Goal: Information Seeking & Learning: Learn about a topic

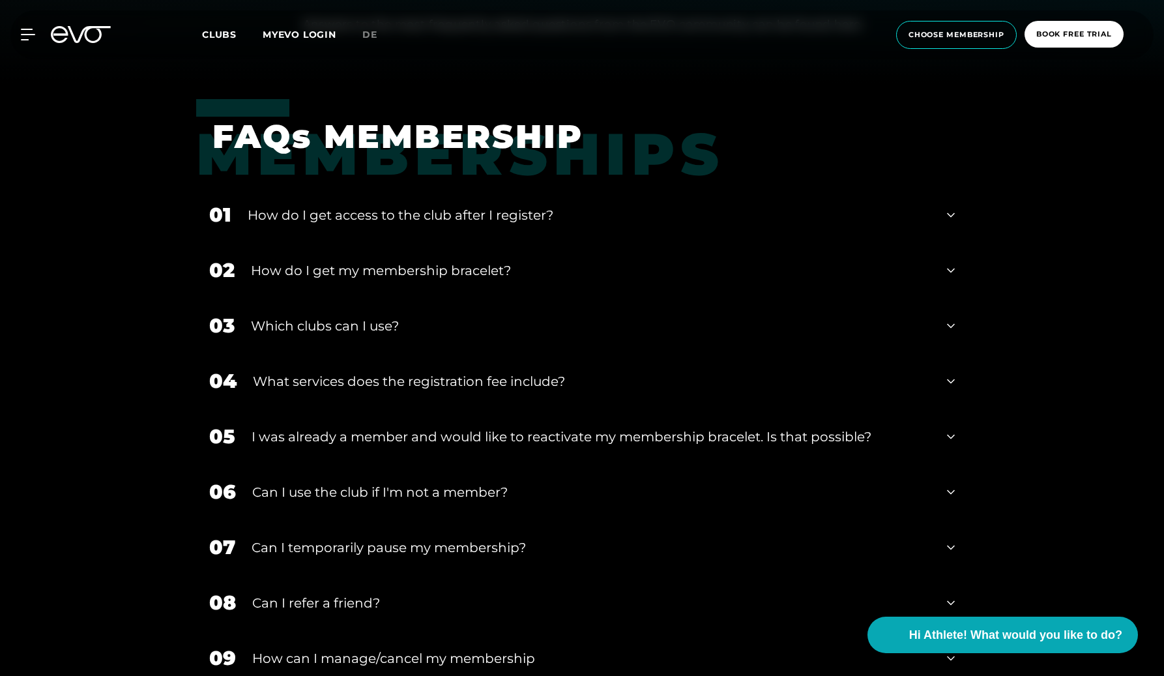
scroll to position [594, 0]
click at [313, 328] on div "Which clubs can I use?" at bounding box center [591, 325] width 680 height 20
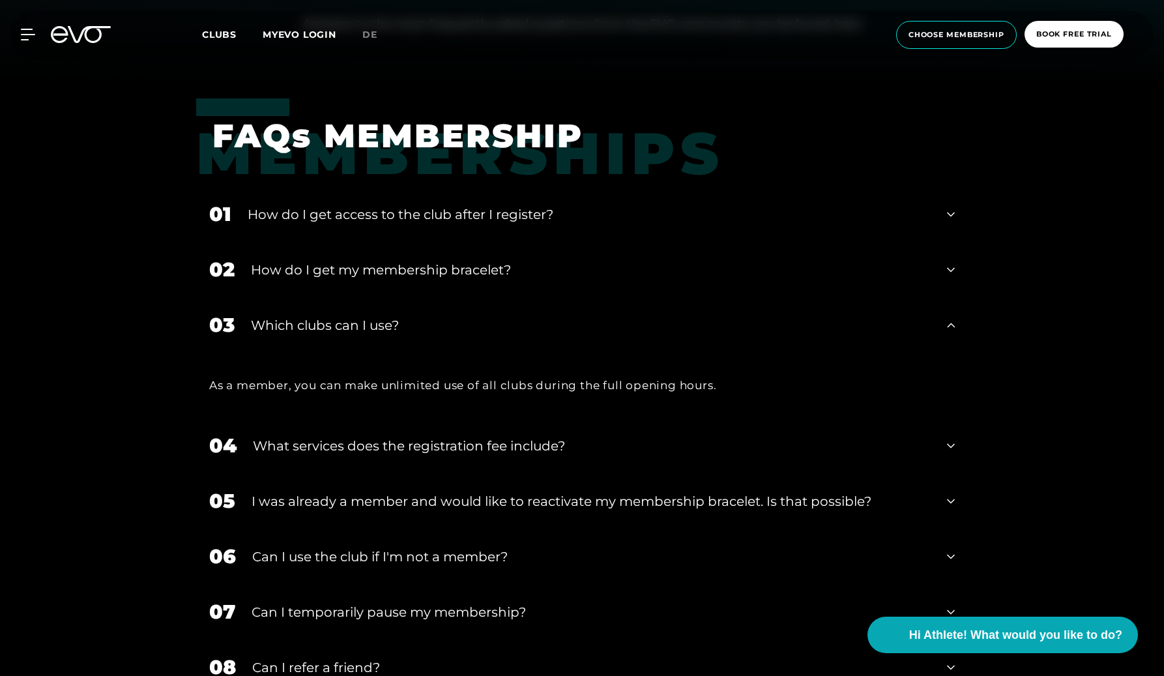
click at [313, 328] on div "Which clubs can I use?" at bounding box center [591, 325] width 680 height 20
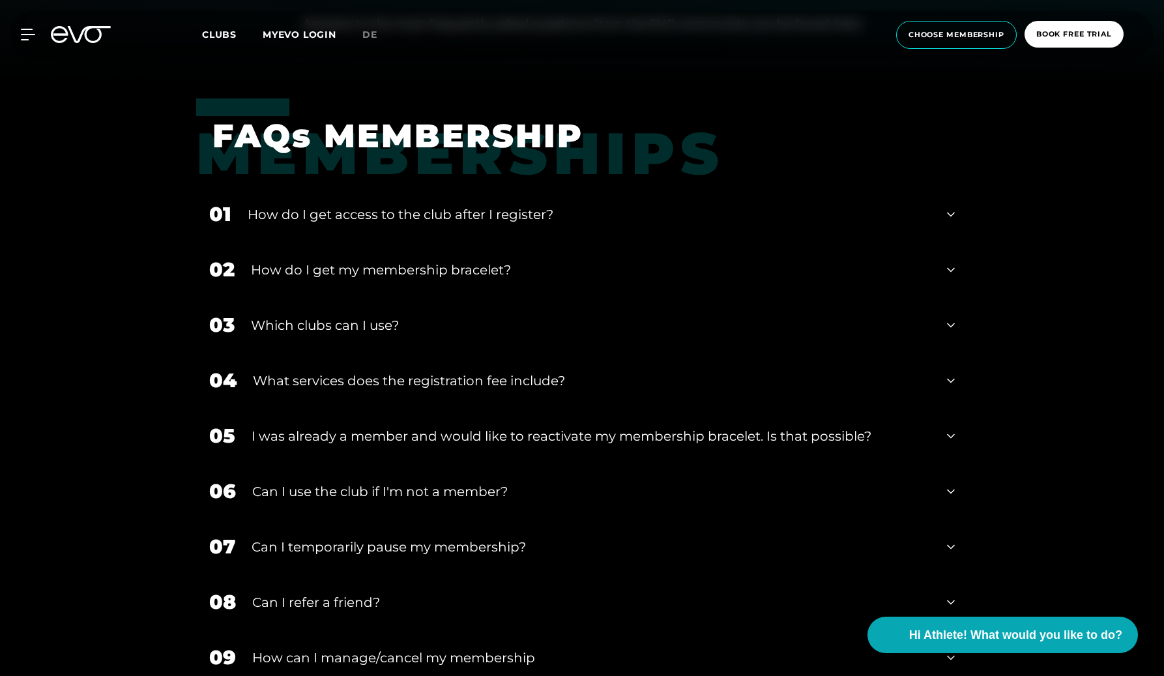
click at [343, 252] on div "02 How do I get my membership bracelet?" at bounding box center [581, 269] width 771 height 55
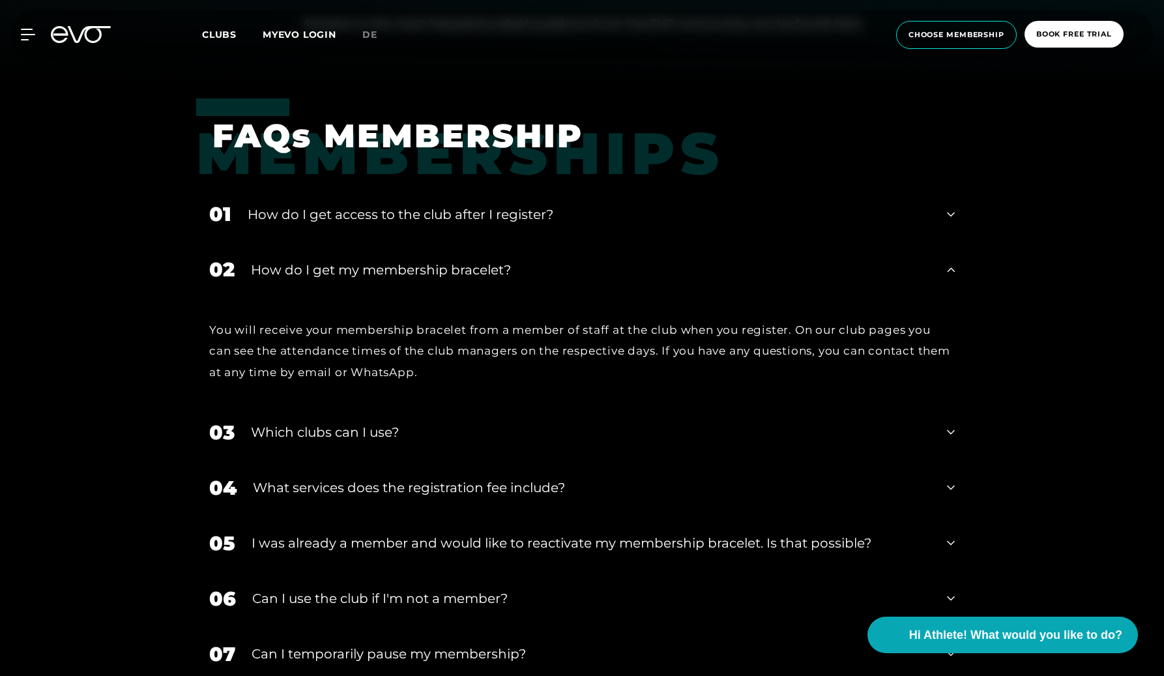
click at [343, 252] on div "02 How do I get my membership bracelet?" at bounding box center [581, 269] width 771 height 55
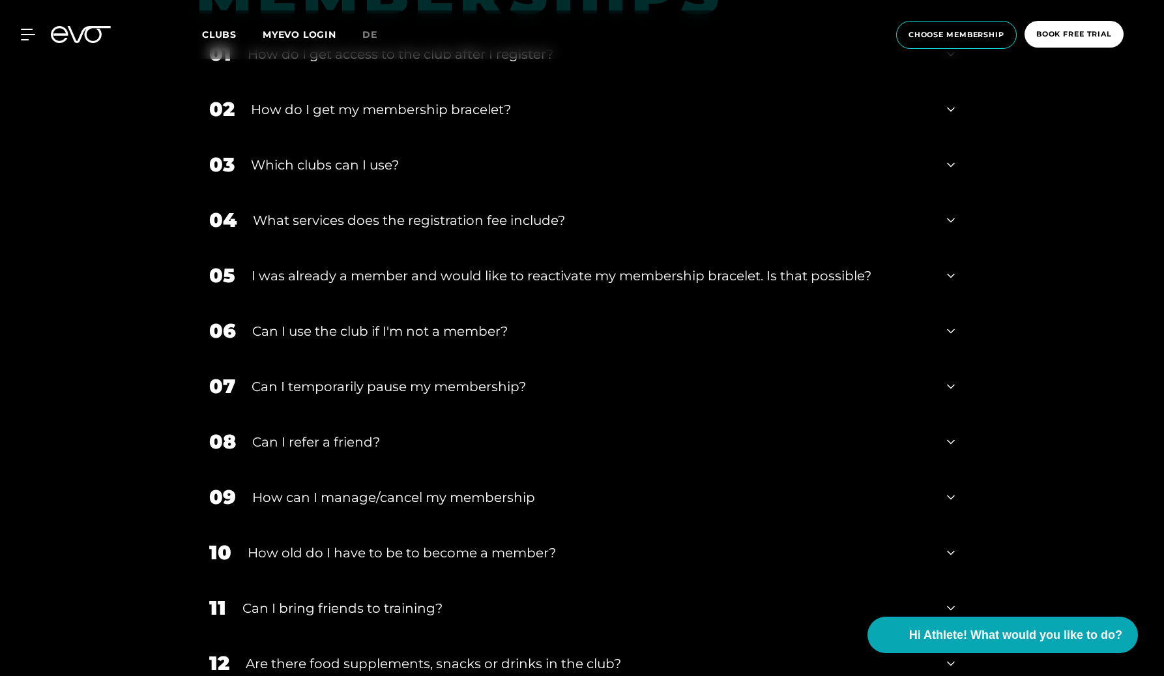
scroll to position [758, 0]
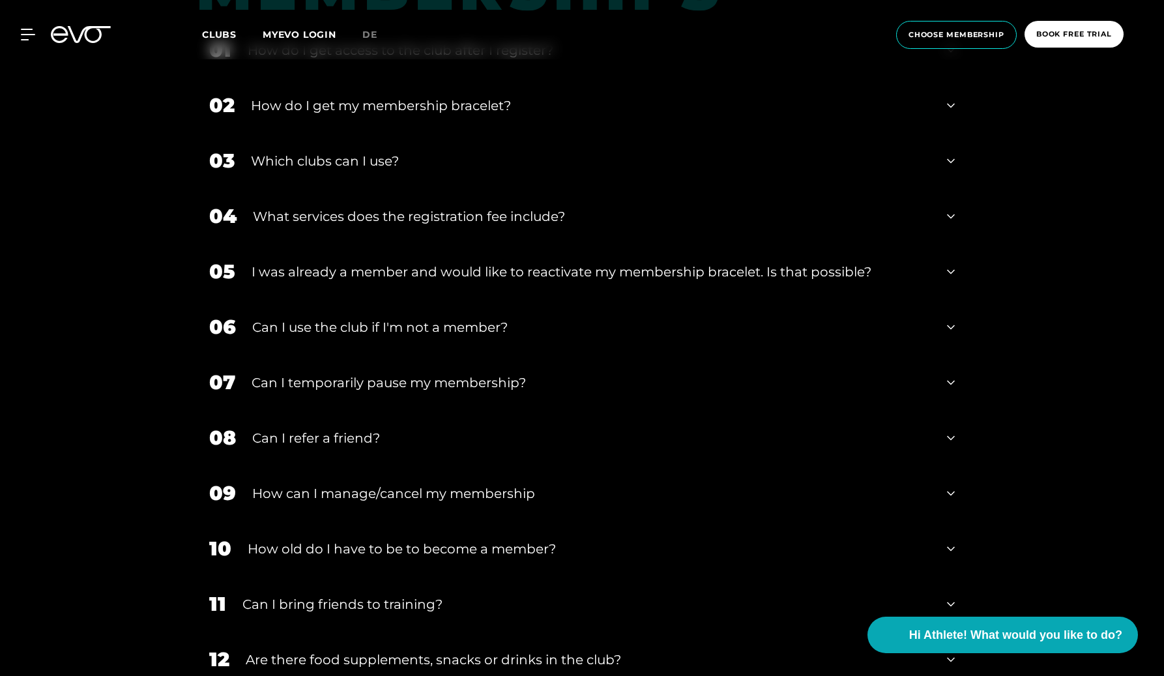
click at [351, 222] on div "What services does the registration fee include?" at bounding box center [592, 217] width 678 height 20
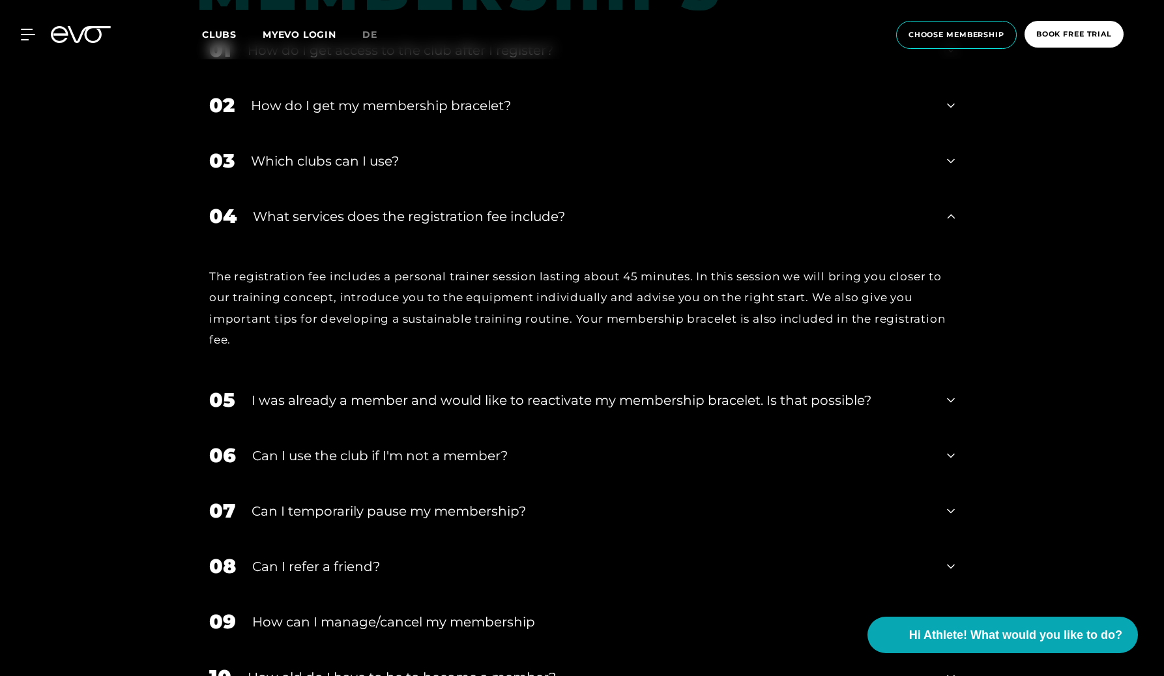
click at [351, 222] on div "What services does the registration fee include?" at bounding box center [592, 217] width 678 height 20
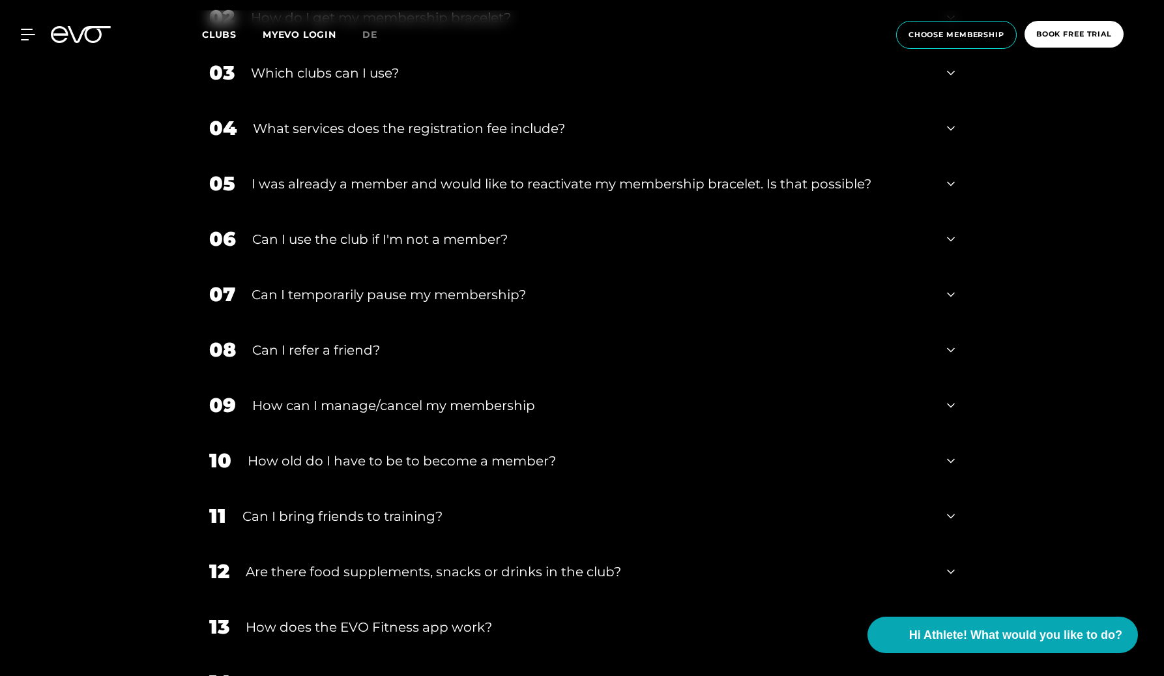
scroll to position [850, 0]
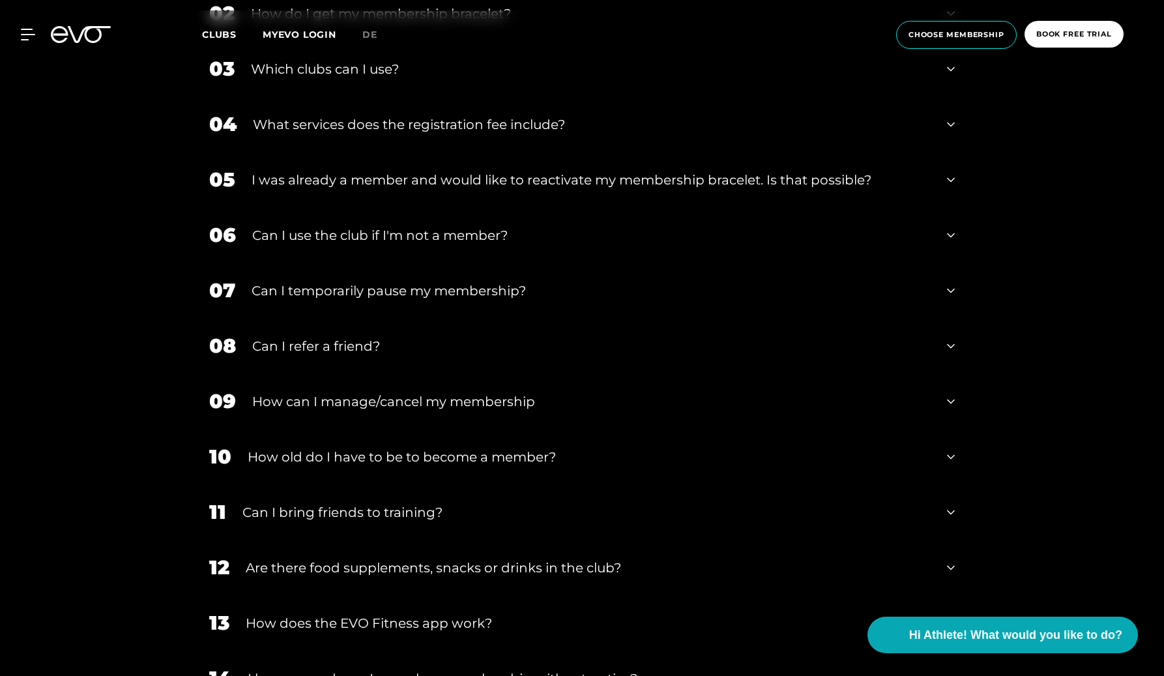
click at [349, 237] on div "Can I use the club if I'm not a member?" at bounding box center [591, 235] width 678 height 20
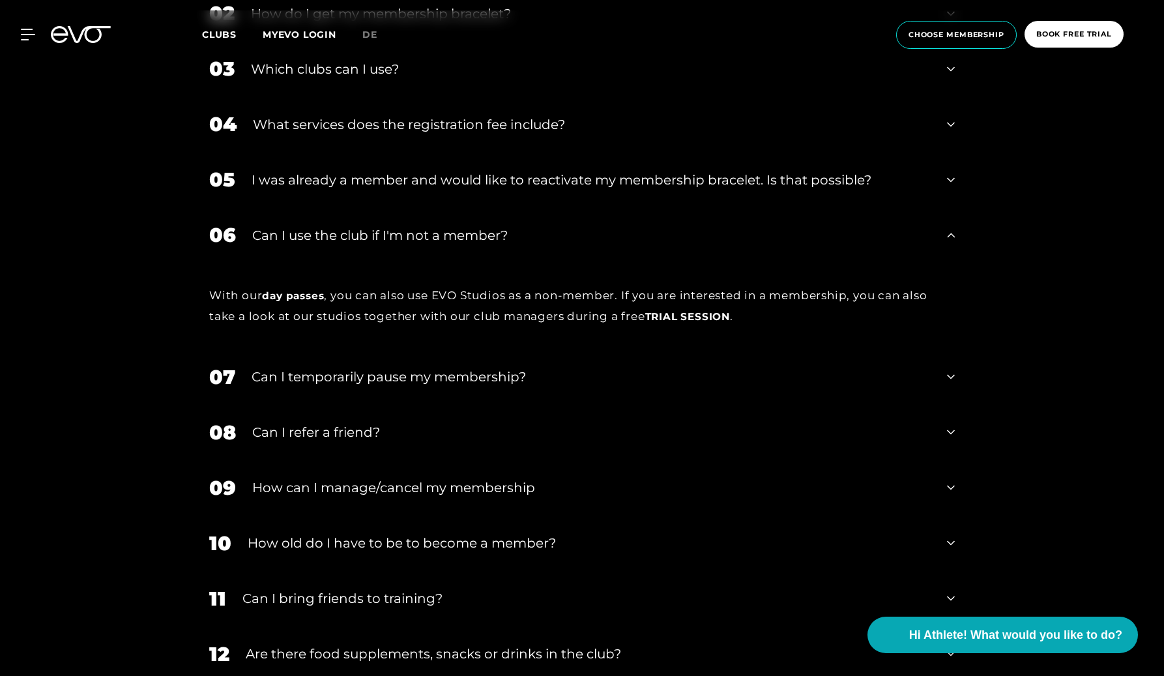
click at [349, 237] on div "Can I use the club if I'm not a member?" at bounding box center [591, 235] width 678 height 20
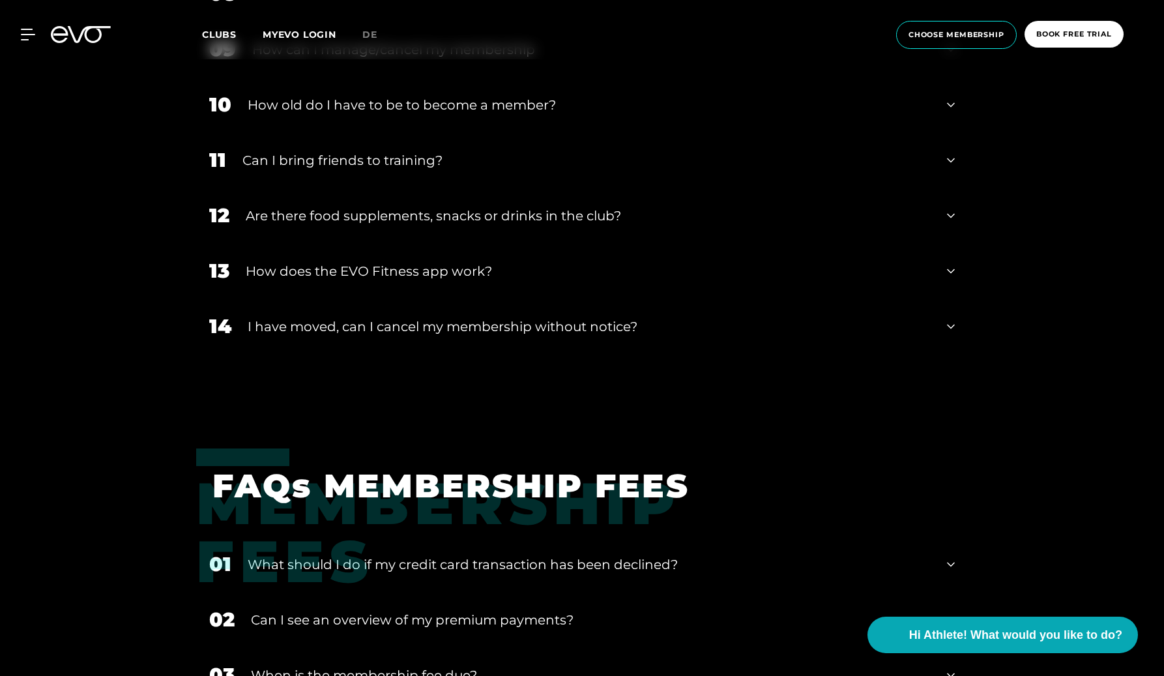
scroll to position [1202, 0]
click at [367, 207] on div "Are there food supplements, snacks or drinks in the club?" at bounding box center [588, 215] width 685 height 20
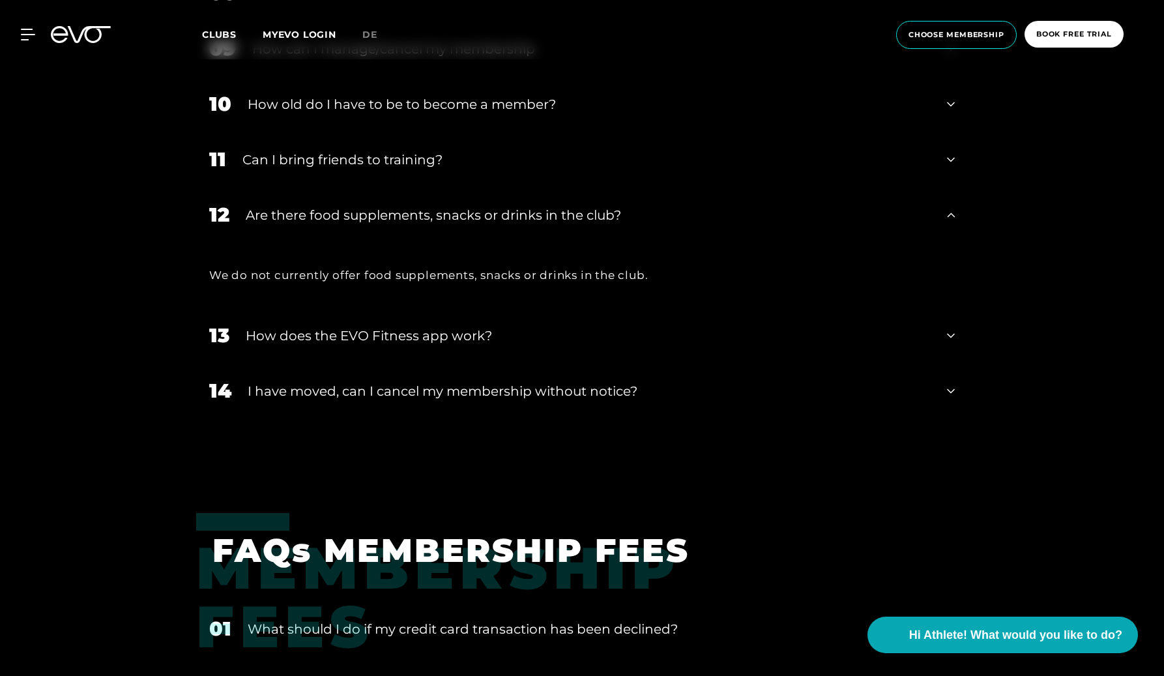
click at [367, 207] on div "Are there food supplements, snacks or drinks in the club?" at bounding box center [588, 215] width 685 height 20
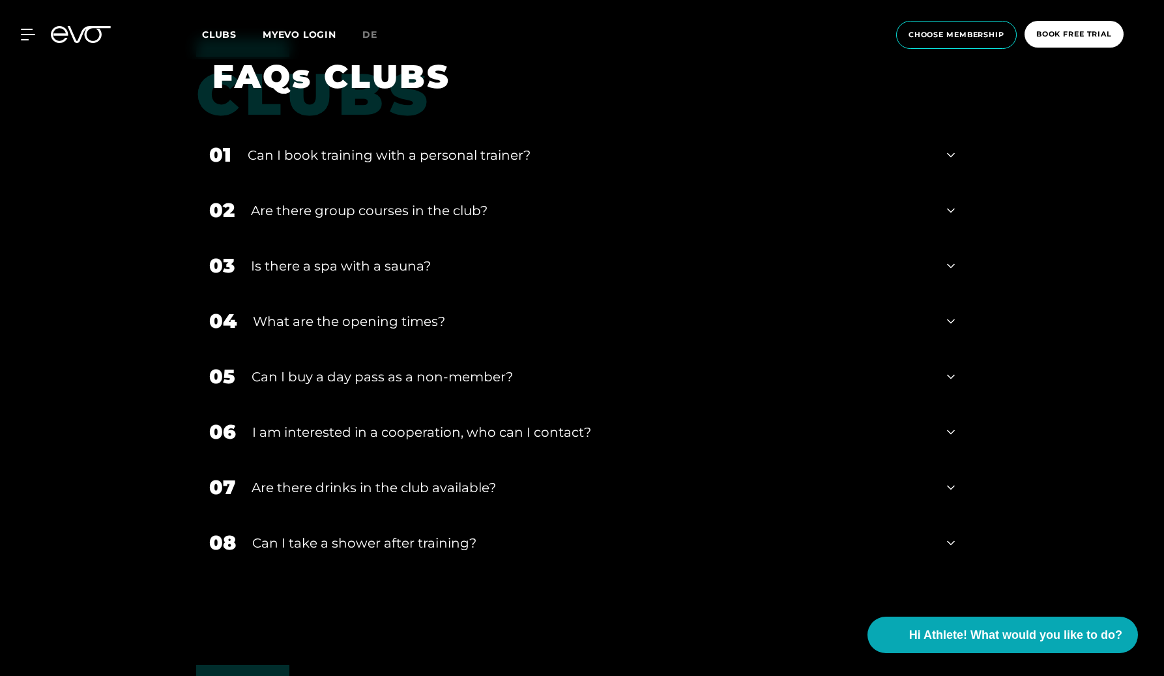
scroll to position [2076, 0]
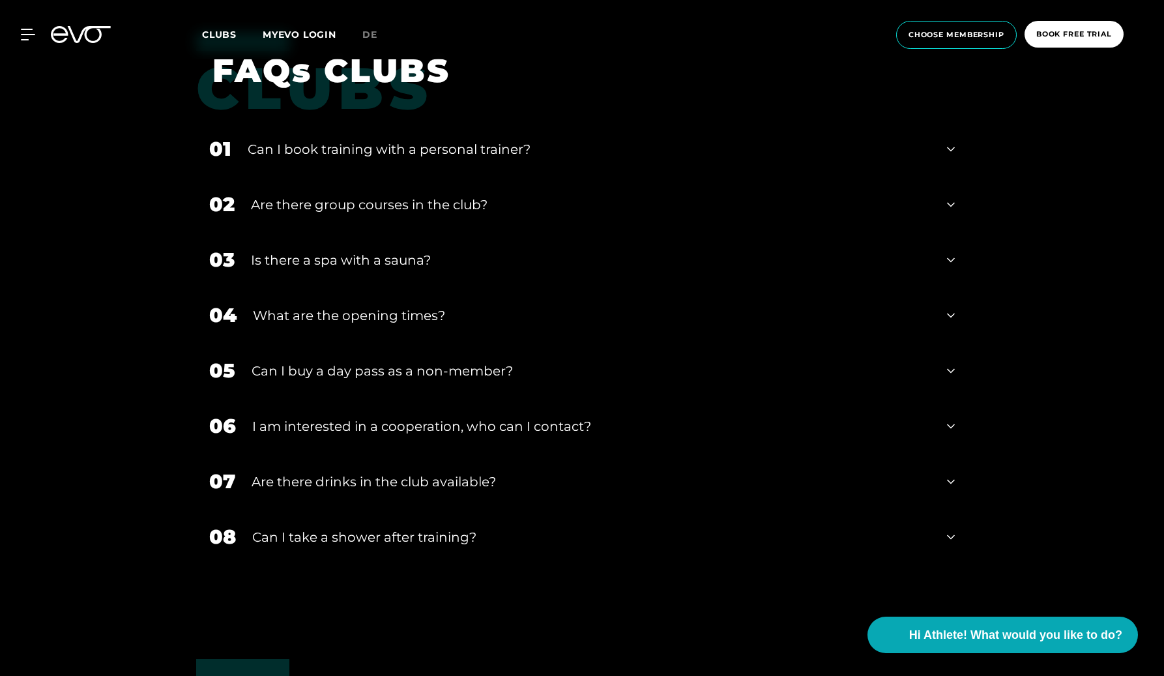
click at [419, 261] on div "Is there a spa with a sauna?" at bounding box center [591, 260] width 680 height 20
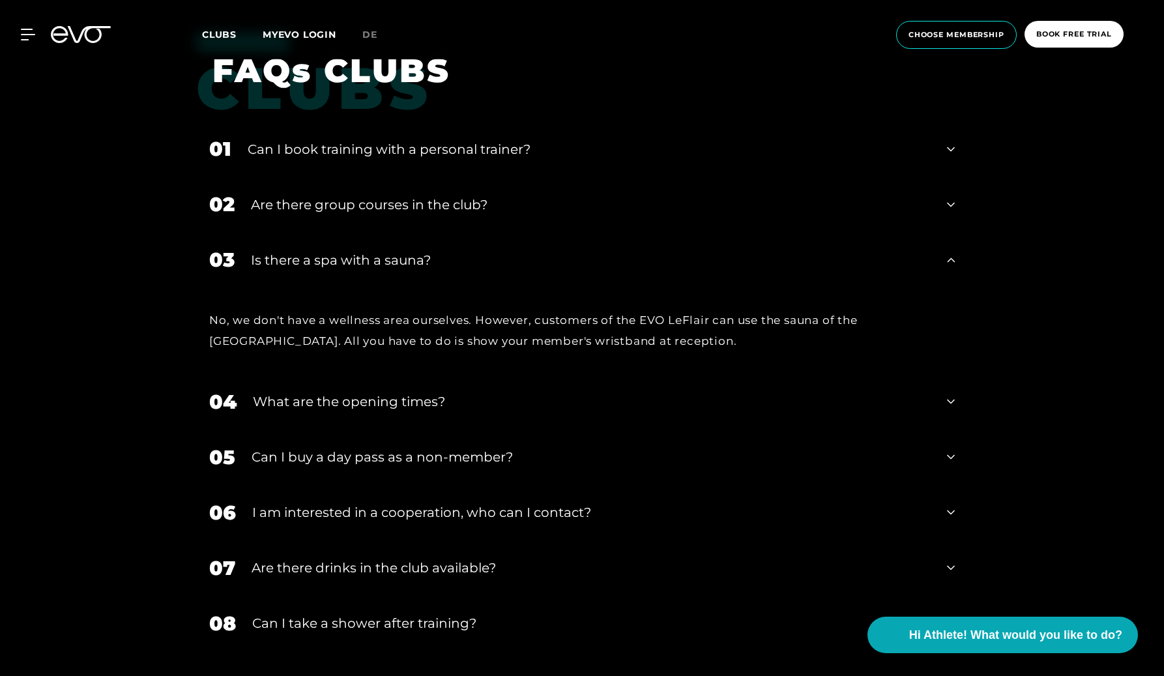
click at [419, 261] on div "Is there a spa with a sauna?" at bounding box center [591, 260] width 680 height 20
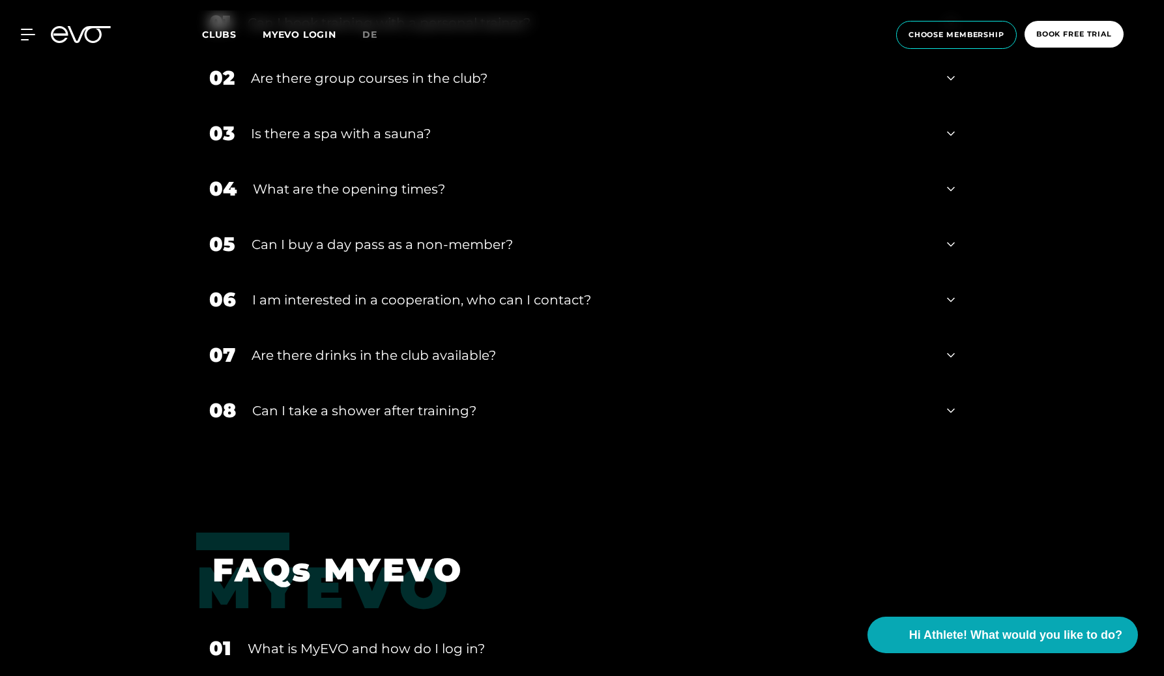
scroll to position [2217, 0]
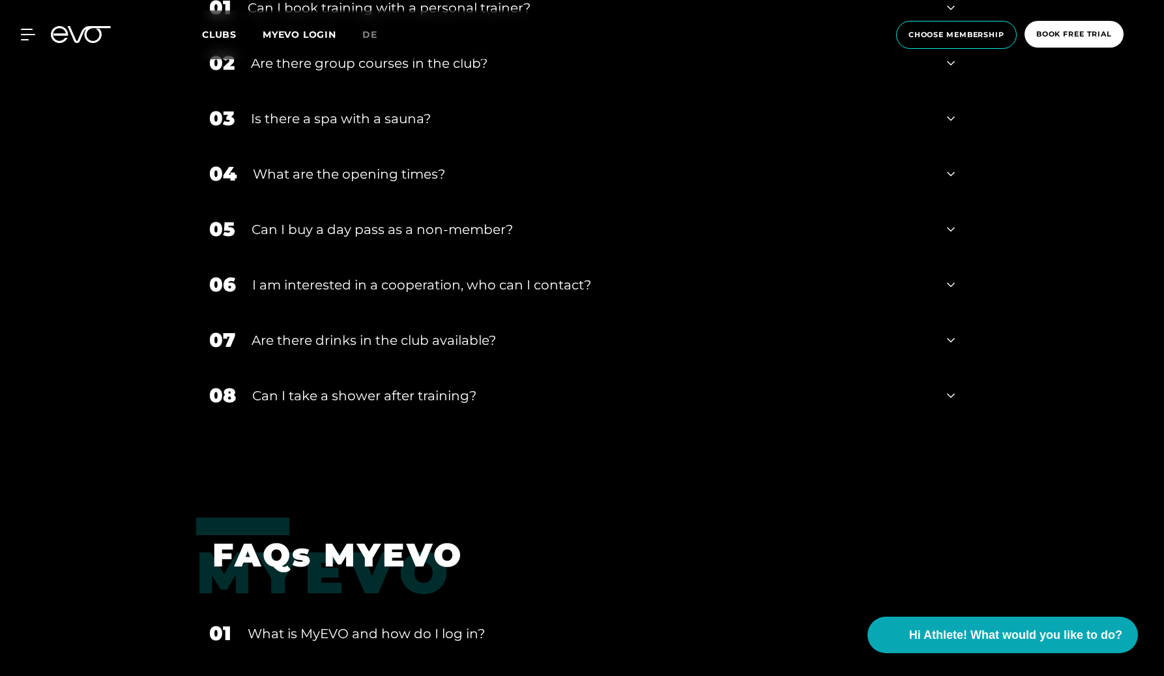
click at [440, 345] on div "Are there drinks in the club available?" at bounding box center [591, 340] width 679 height 20
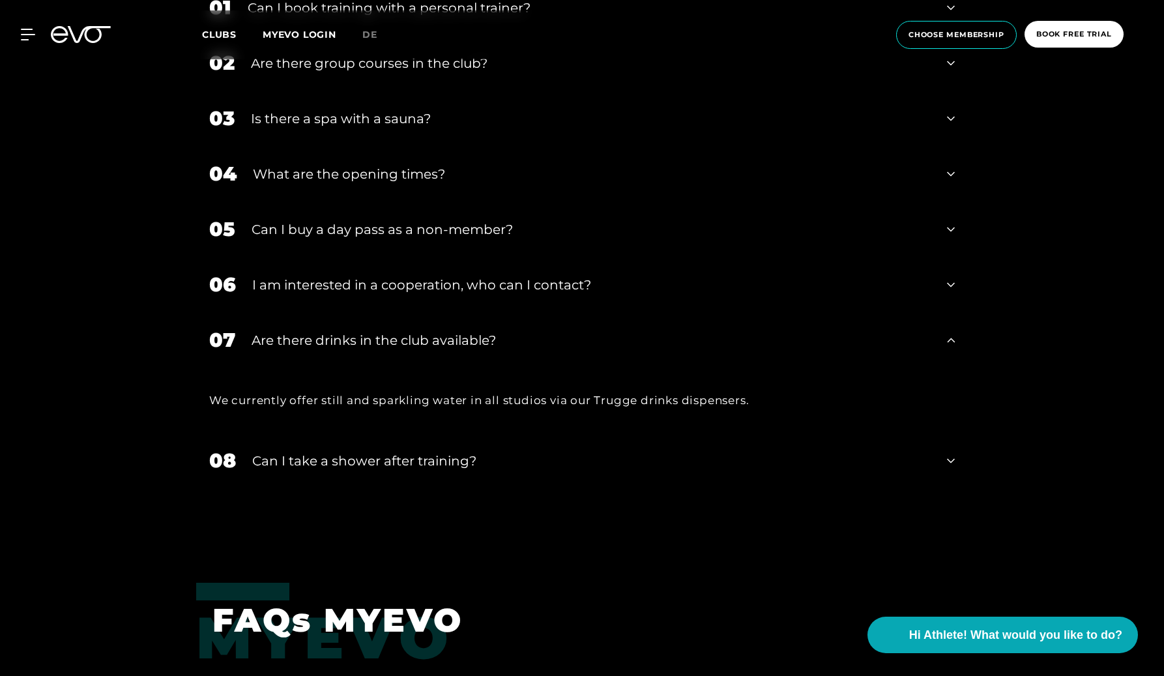
click at [440, 345] on div "Are there drinks in the club available?" at bounding box center [591, 340] width 679 height 20
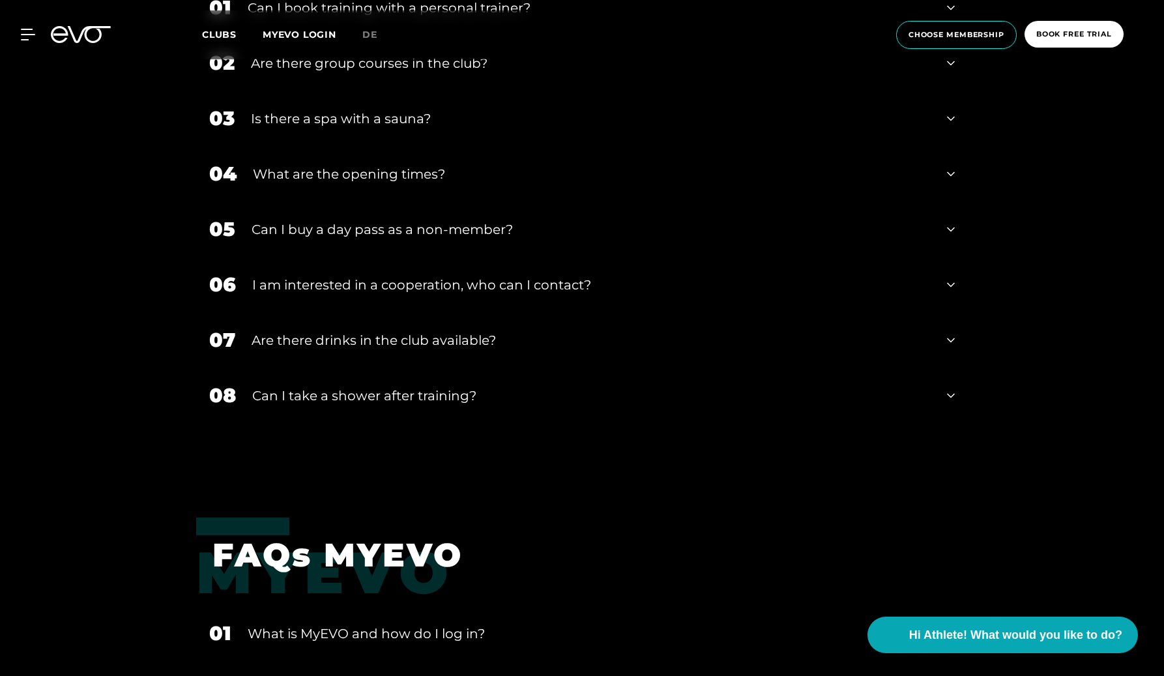
click at [425, 399] on div "Can I take a shower after training?" at bounding box center [591, 396] width 678 height 20
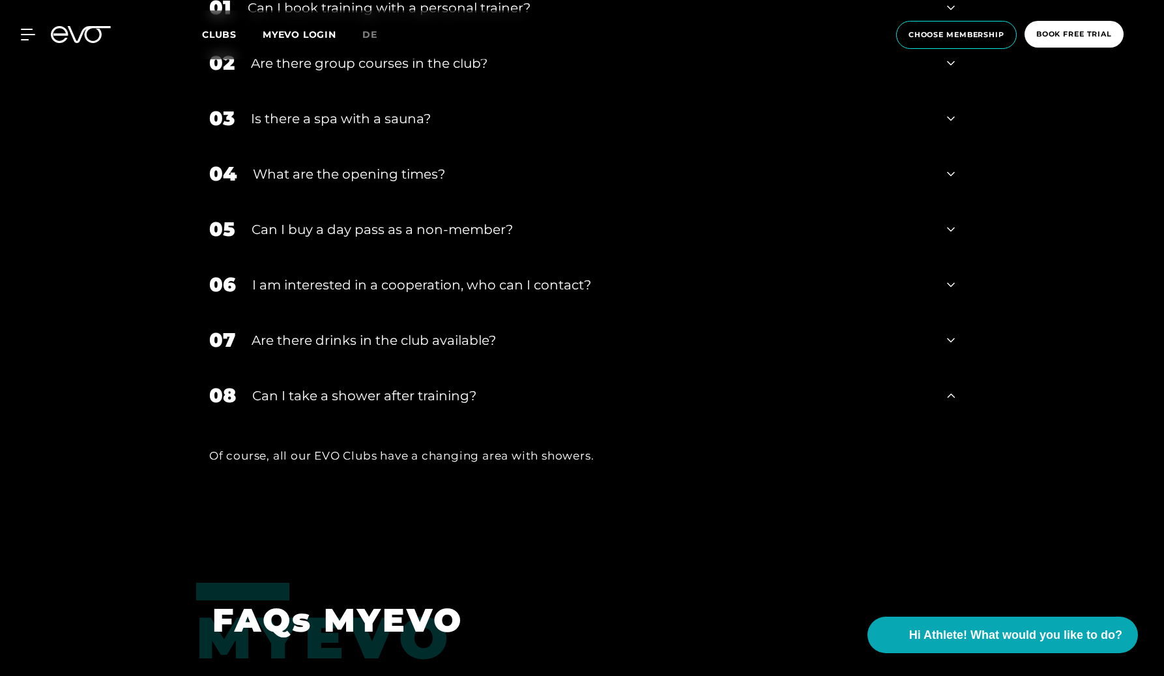
click at [425, 399] on div "Can I take a shower after training?" at bounding box center [591, 396] width 678 height 20
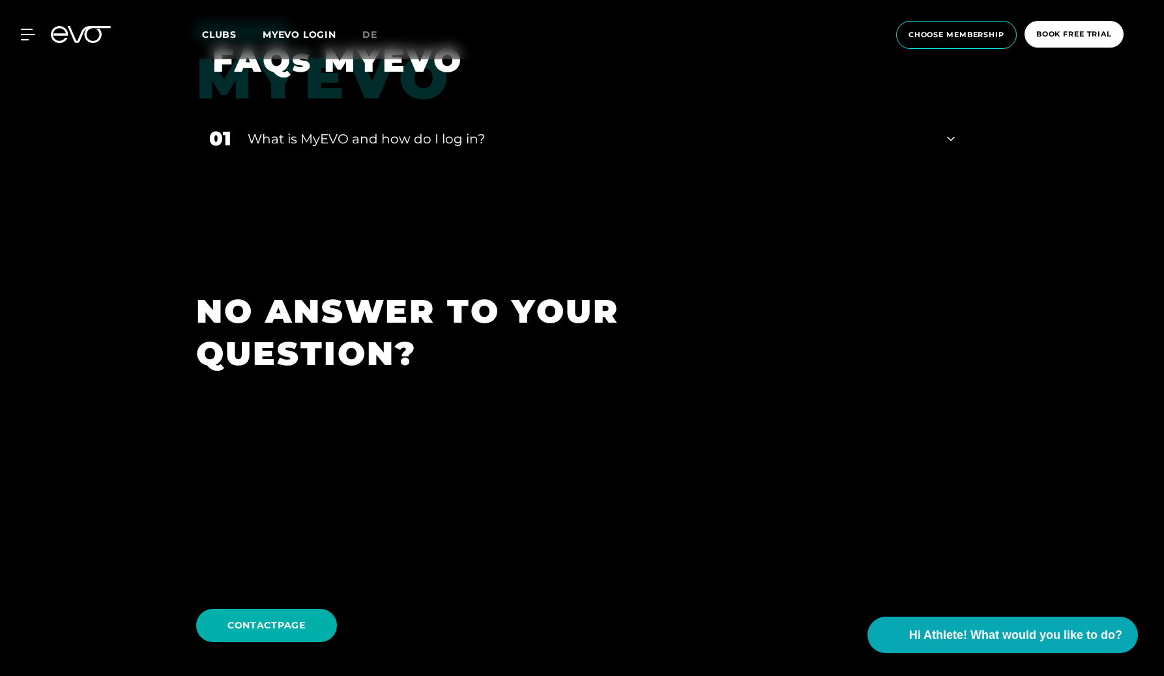
scroll to position [2873, 0]
